Goal: Task Accomplishment & Management: Manage account settings

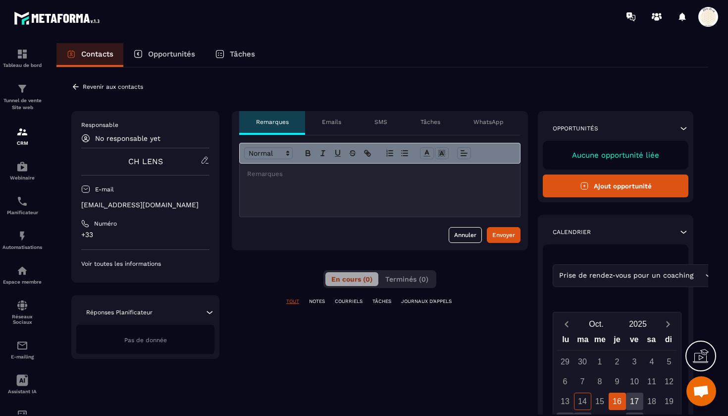
click at [174, 56] on p "Opportunités" at bounding box center [171, 54] width 47 height 9
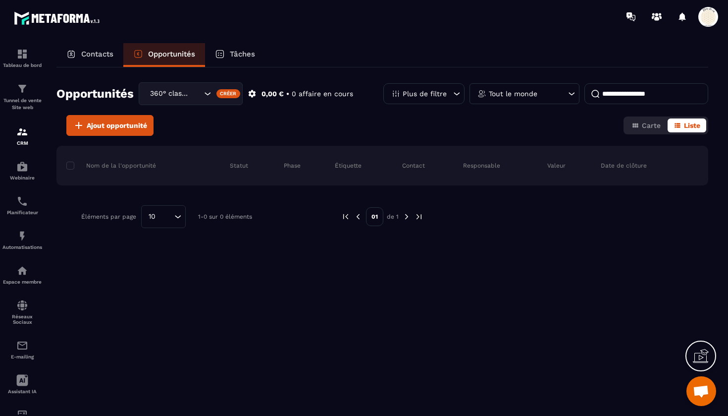
click at [102, 54] on p "Contacts" at bounding box center [97, 54] width 32 height 9
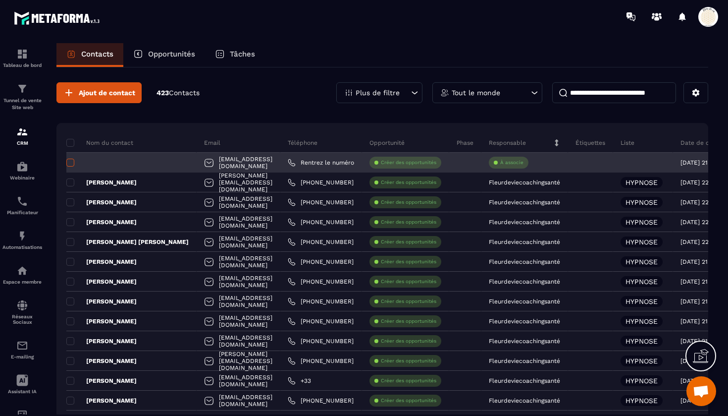
click at [69, 159] on span at bounding box center [70, 163] width 8 height 8
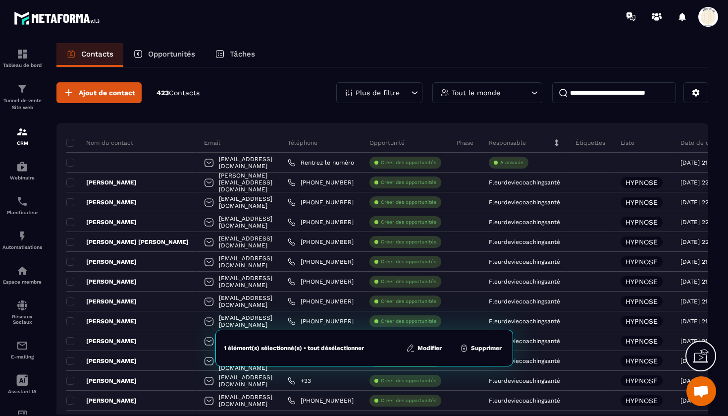
click at [429, 348] on button "Modifier" at bounding box center [424, 348] width 42 height 10
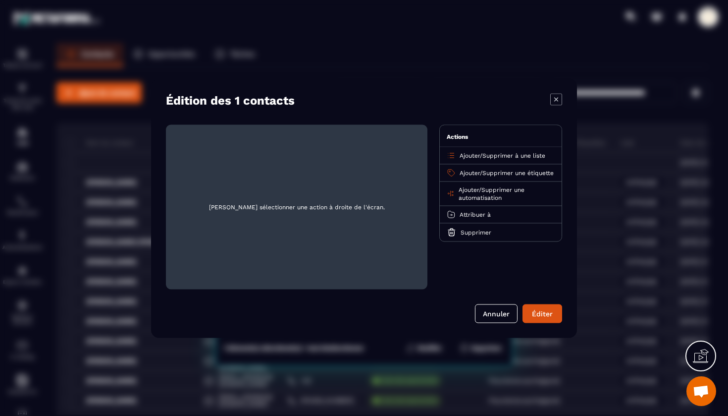
click at [449, 153] on icon "Modal window" at bounding box center [451, 155] width 9 height 9
click at [468, 154] on span "Ajouter" at bounding box center [470, 155] width 20 height 7
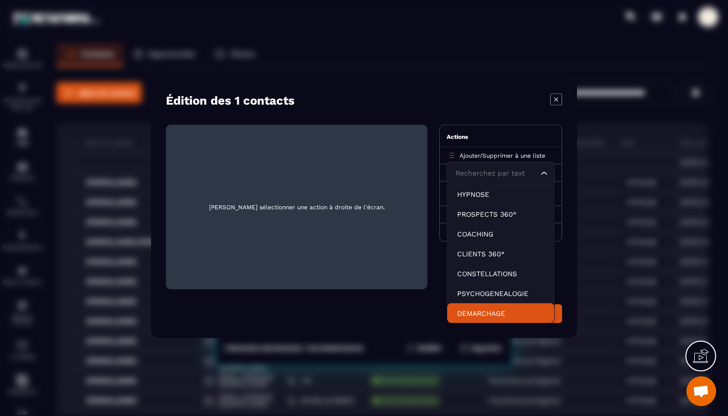
click at [482, 307] on li "DEMARCHAGE" at bounding box center [500, 313] width 107 height 20
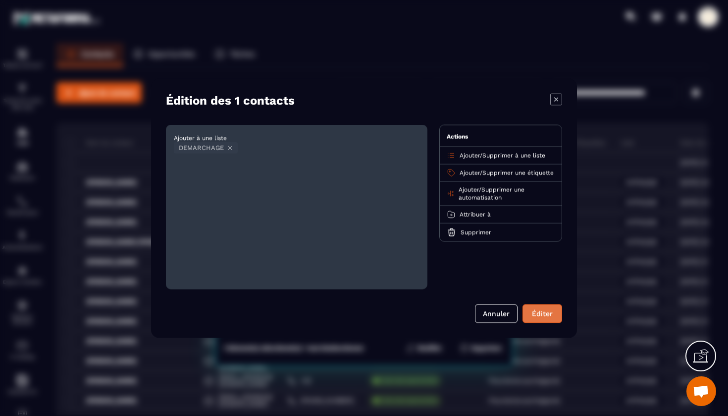
click at [541, 313] on button "Éditer" at bounding box center [543, 313] width 40 height 19
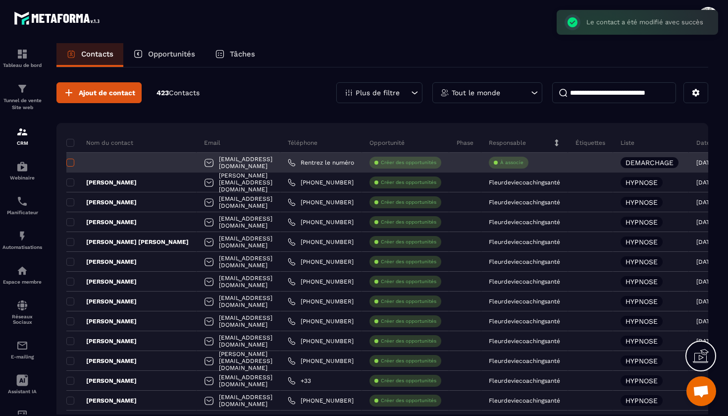
click at [73, 163] on span at bounding box center [70, 163] width 8 height 8
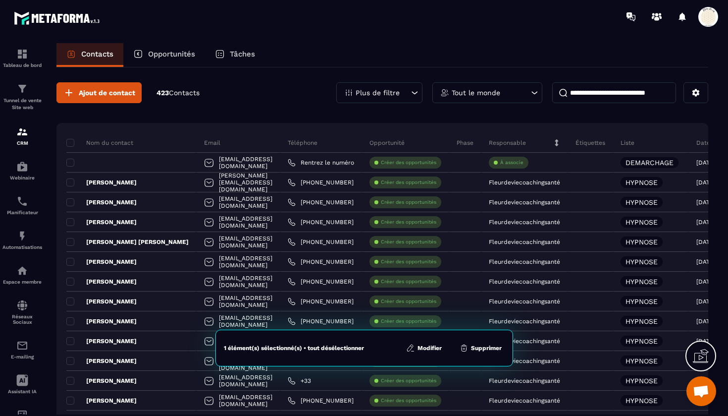
click at [428, 345] on button "Modifier" at bounding box center [424, 348] width 42 height 10
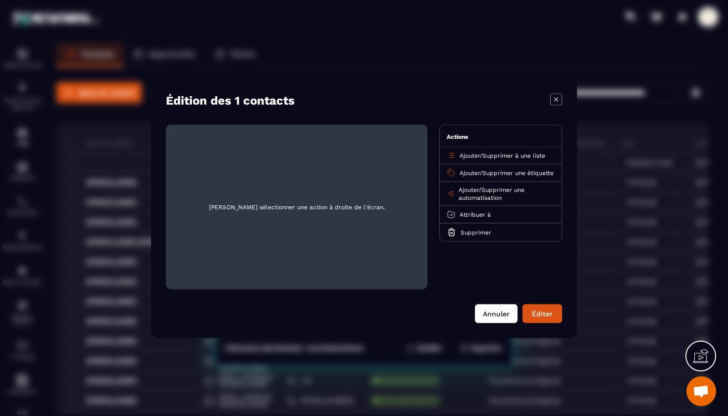
click at [496, 313] on button "Annuler" at bounding box center [496, 313] width 43 height 19
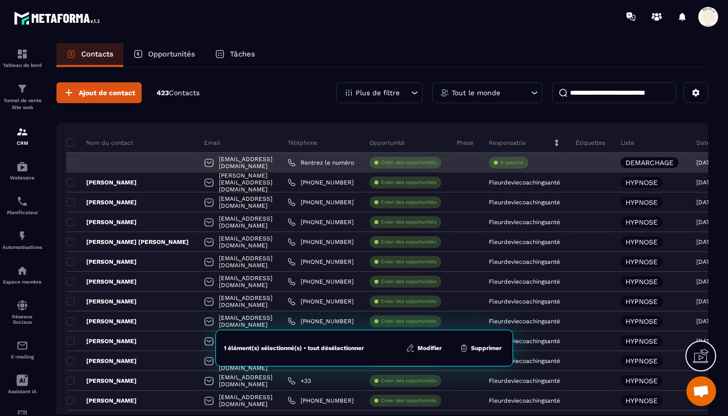
click at [224, 163] on div "[EMAIL_ADDRESS][DOMAIN_NAME]" at bounding box center [239, 163] width 84 height 20
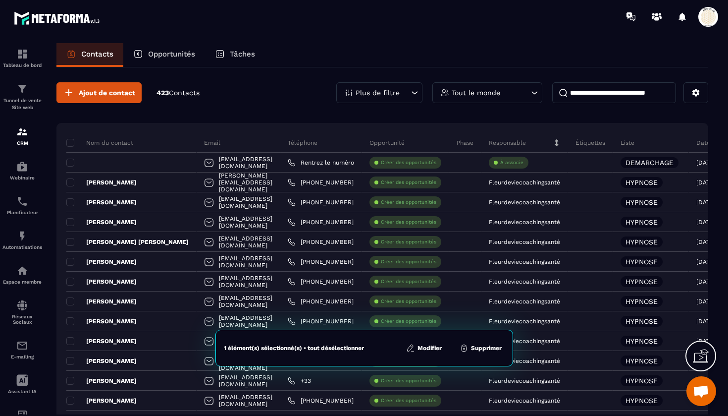
click at [269, 95] on div "Ajout de contact 423 Contacts Plus de filtre Tout le monde" at bounding box center [382, 92] width 652 height 21
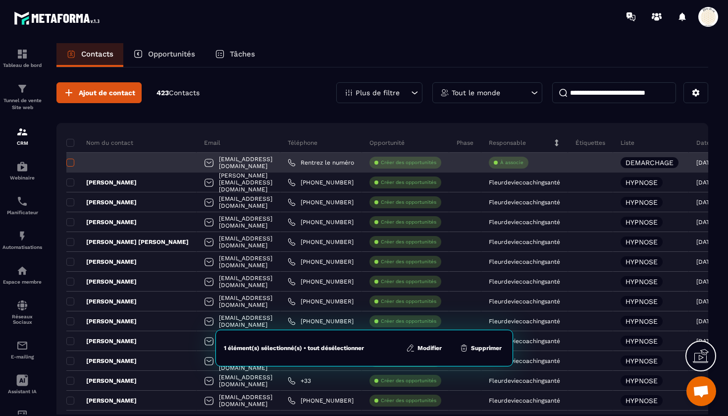
click at [73, 160] on span at bounding box center [70, 163] width 8 height 8
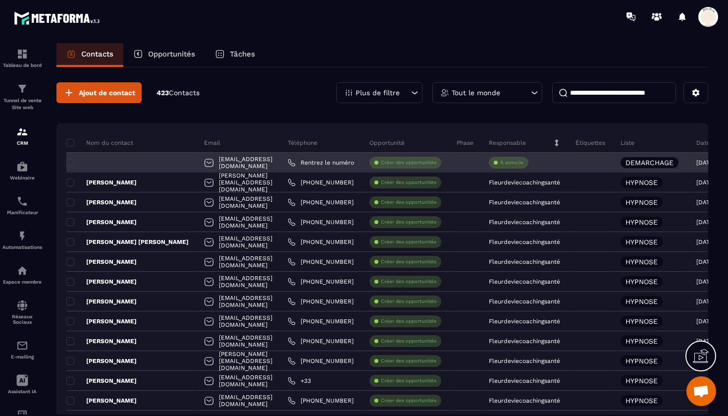
click at [210, 162] on div "[EMAIL_ADDRESS][DOMAIN_NAME]" at bounding box center [239, 163] width 84 height 20
click at [141, 163] on div at bounding box center [131, 163] width 130 height 20
